Goal: Transaction & Acquisition: Purchase product/service

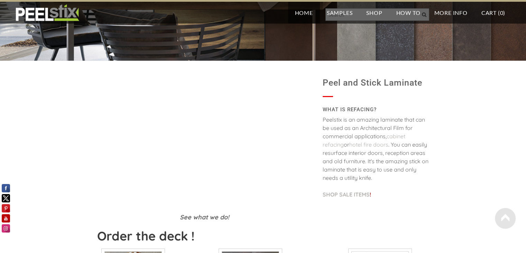
scroll to position [120, 0]
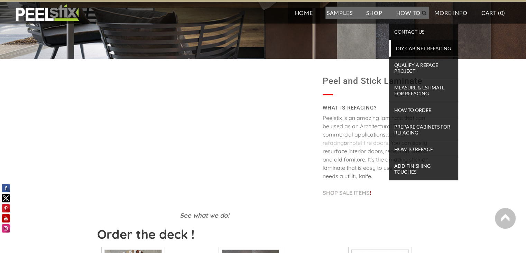
click at [410, 47] on span "DIY Cabinet Refacing" at bounding box center [425, 48] width 64 height 9
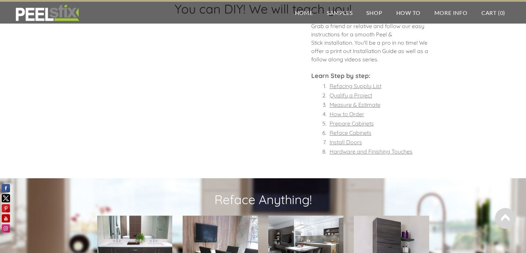
scroll to position [510, 0]
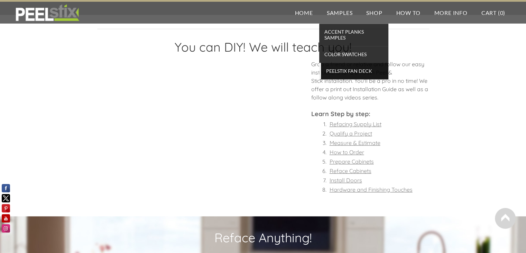
click at [338, 72] on span "Peelstix Fan Deck" at bounding box center [355, 70] width 64 height 9
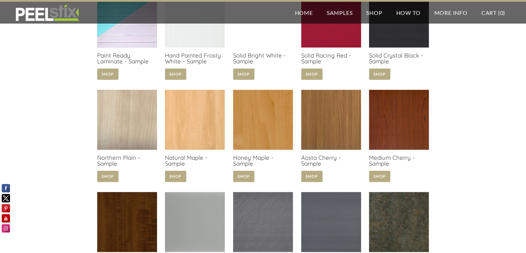
scroll to position [411, 0]
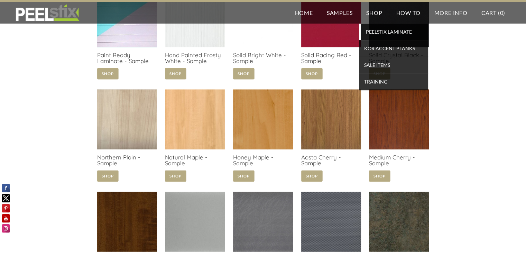
click at [373, 29] on span "PEELSTIX Laminate" at bounding box center [395, 31] width 64 height 9
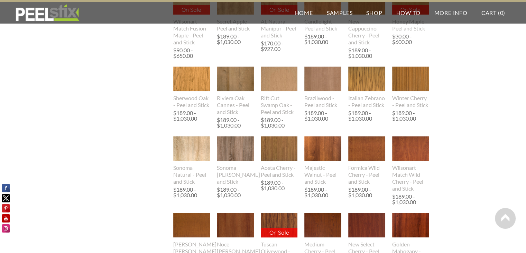
scroll to position [388, 0]
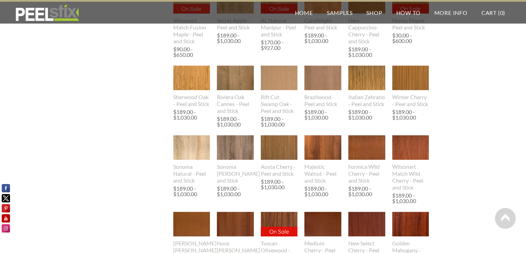
click at [373, 29] on div "New Cappuccino Cherry - Peel and Stick" at bounding box center [366, 31] width 37 height 28
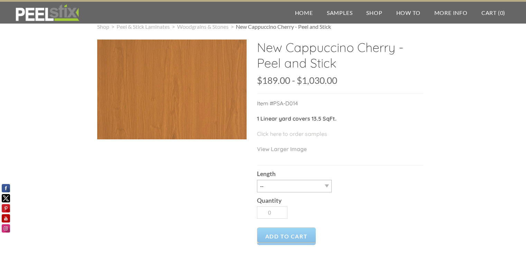
scroll to position [14, 0]
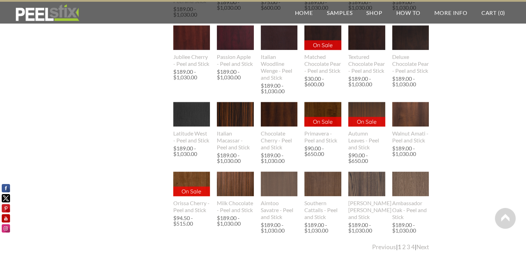
scroll to position [719, 0]
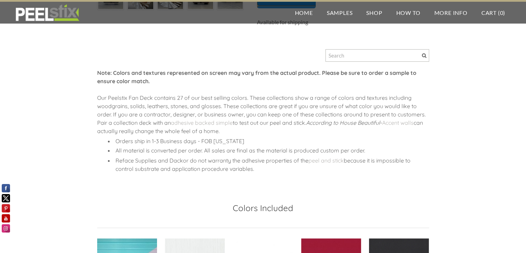
scroll to position [162, 0]
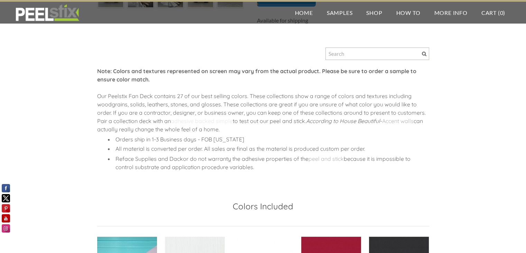
click at [224, 120] on link "adhesive backed simple" at bounding box center [202, 120] width 62 height 7
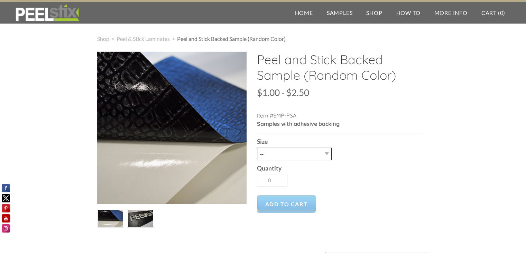
click at [302, 153] on select "-- Letter 3X7" at bounding box center [294, 153] width 75 height 12
select select "Letter"
click at [257, 147] on select "-- Letter 3X7" at bounding box center [294, 153] width 75 height 12
type input "1"
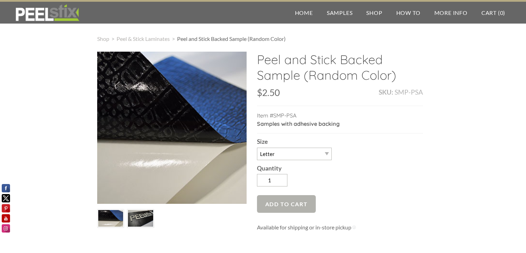
click at [297, 204] on span "Add to Cart" at bounding box center [286, 204] width 59 height 18
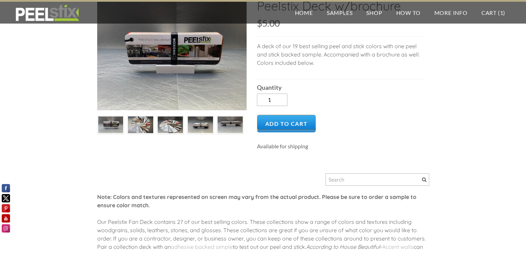
scroll to position [24, 0]
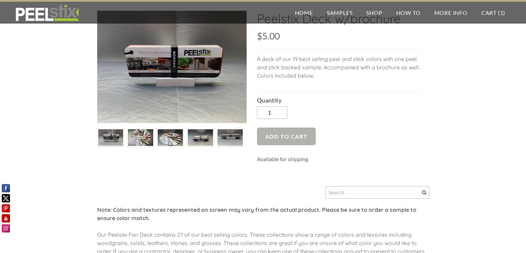
click at [288, 136] on span "Add to Cart" at bounding box center [286, 136] width 59 height 18
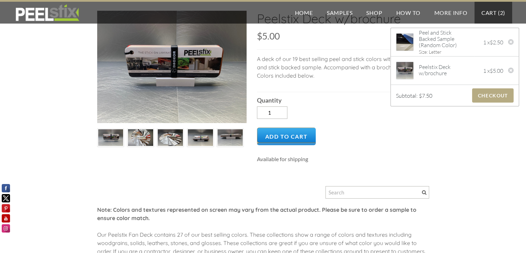
click at [136, 139] on img at bounding box center [140, 137] width 25 height 19
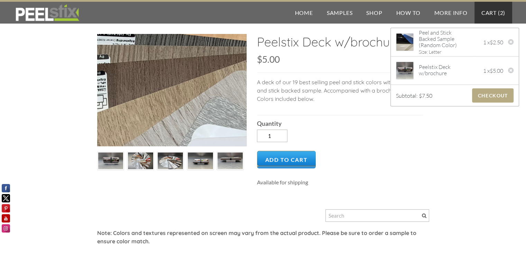
scroll to position [0, 0]
